Goal: Task Accomplishment & Management: Use online tool/utility

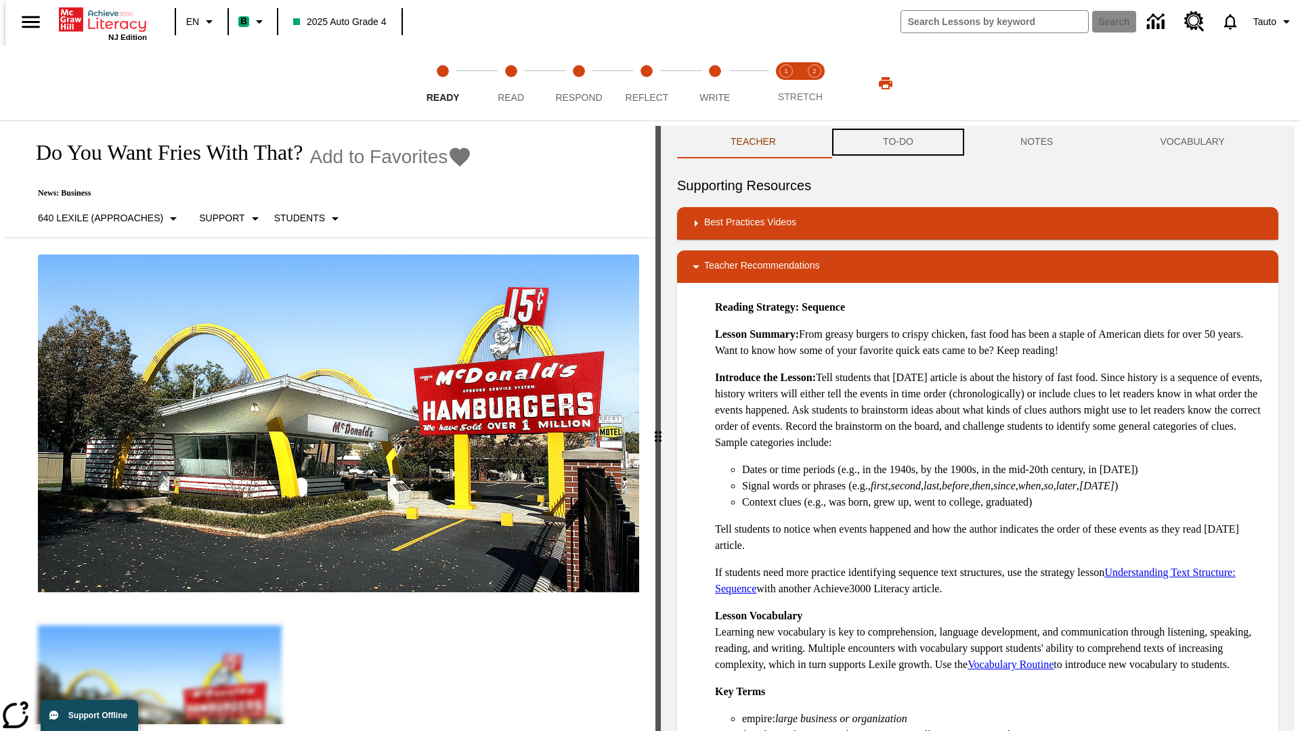
click at [897, 142] on button "TO-DO" at bounding box center [897, 142] width 137 height 33
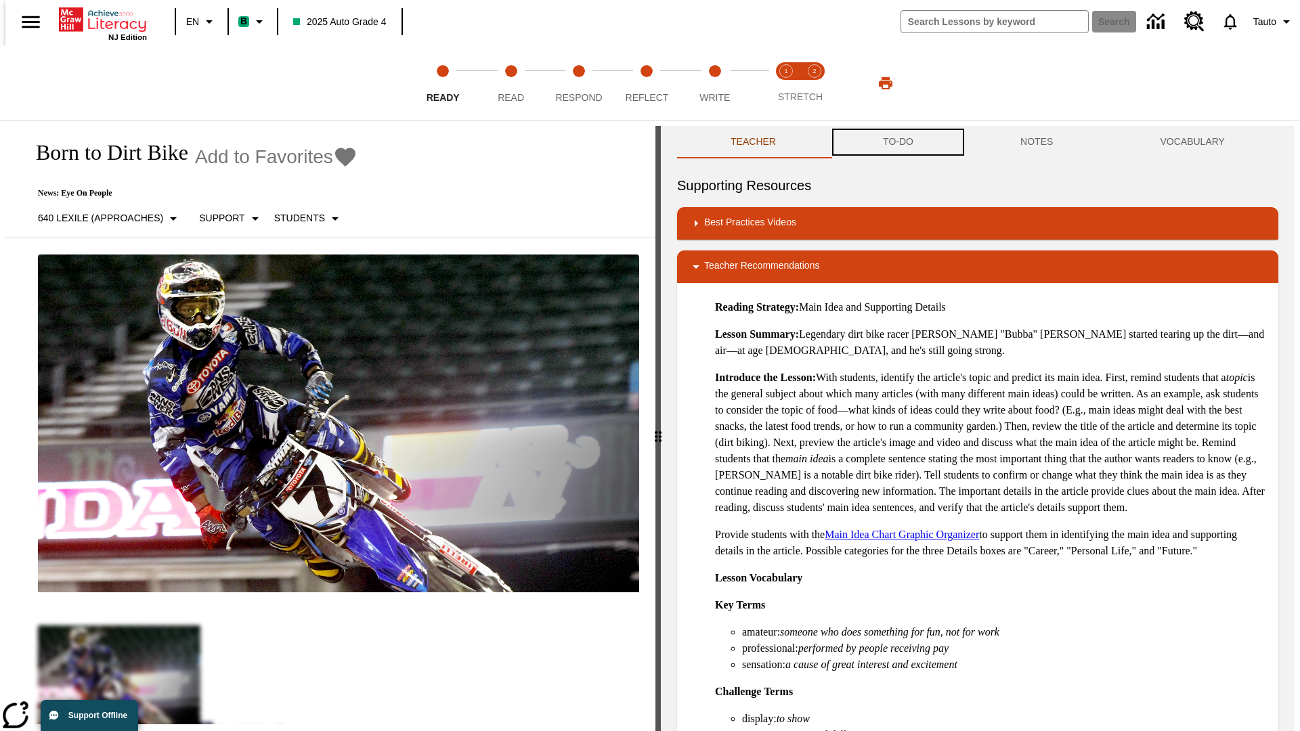
click at [897, 142] on button "TO-DO" at bounding box center [897, 142] width 137 height 33
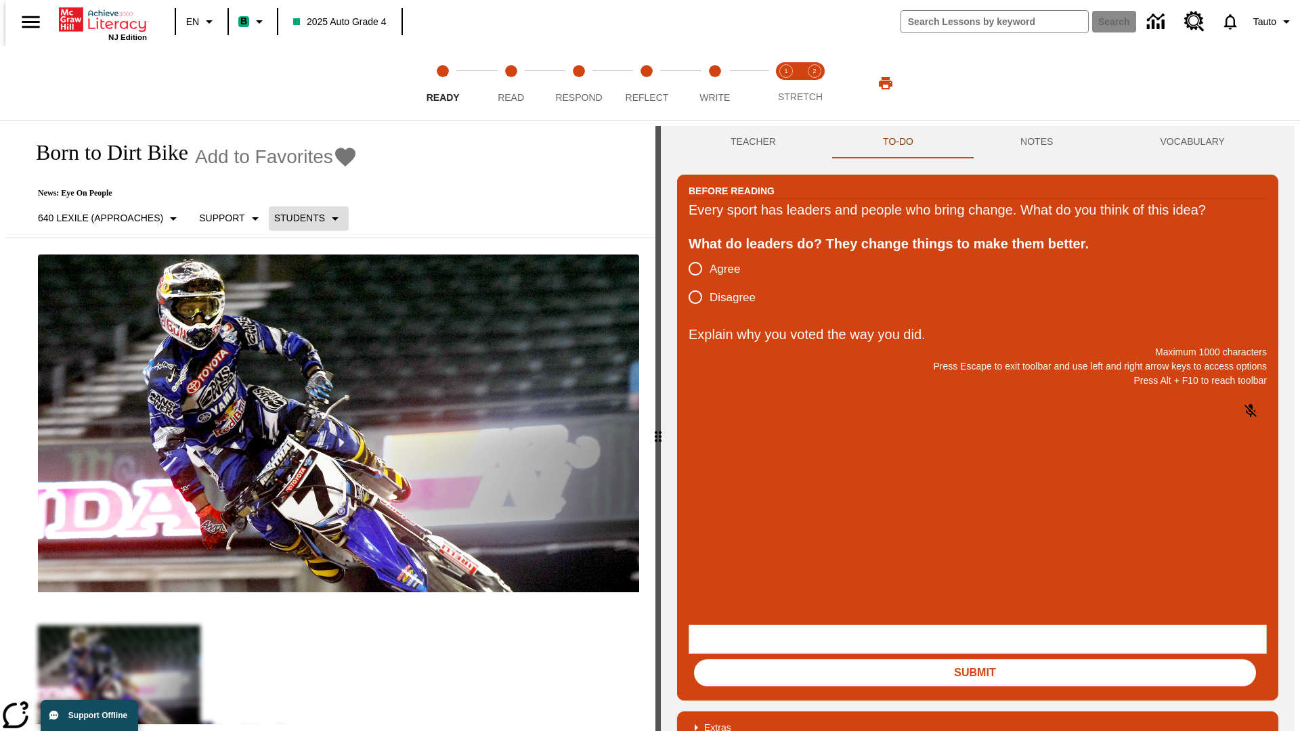
click at [301, 218] on p "Students" at bounding box center [299, 218] width 51 height 14
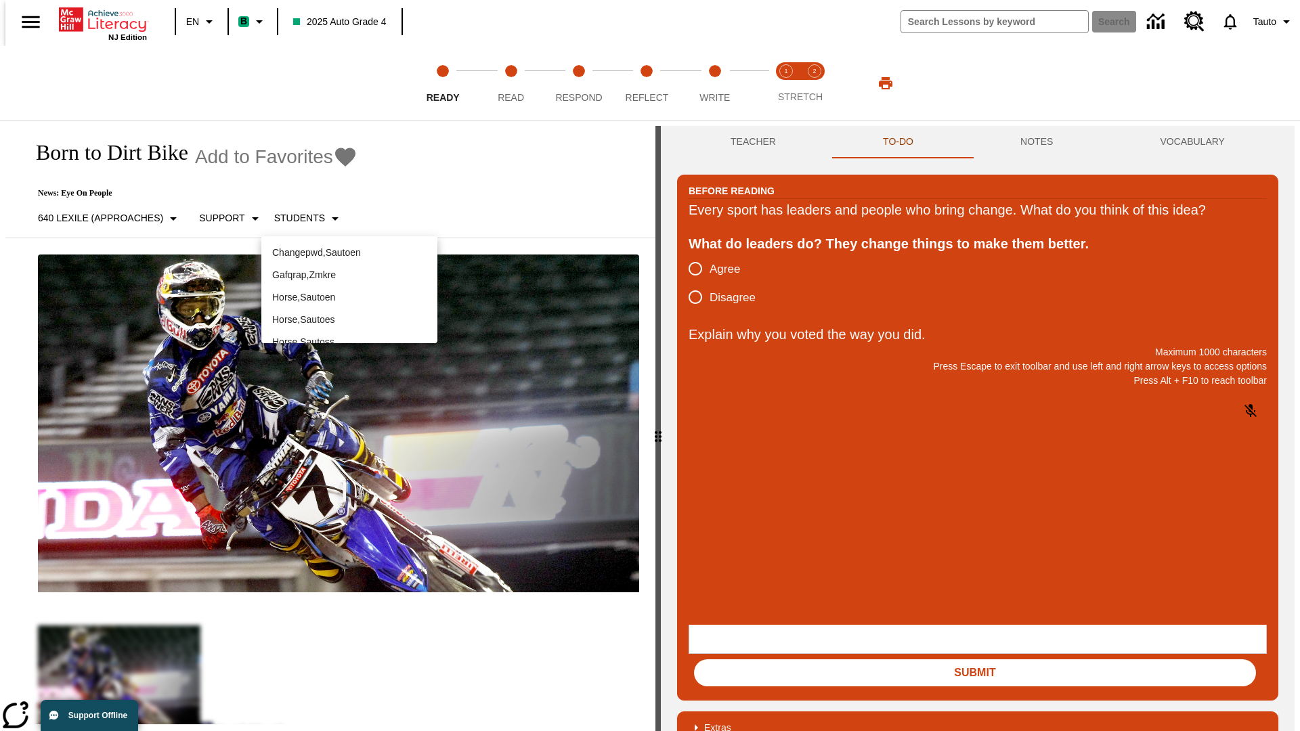
click at [349, 290] on p "Horse , Sautoen" at bounding box center [349, 297] width 154 height 14
